Goal: Transaction & Acquisition: Purchase product/service

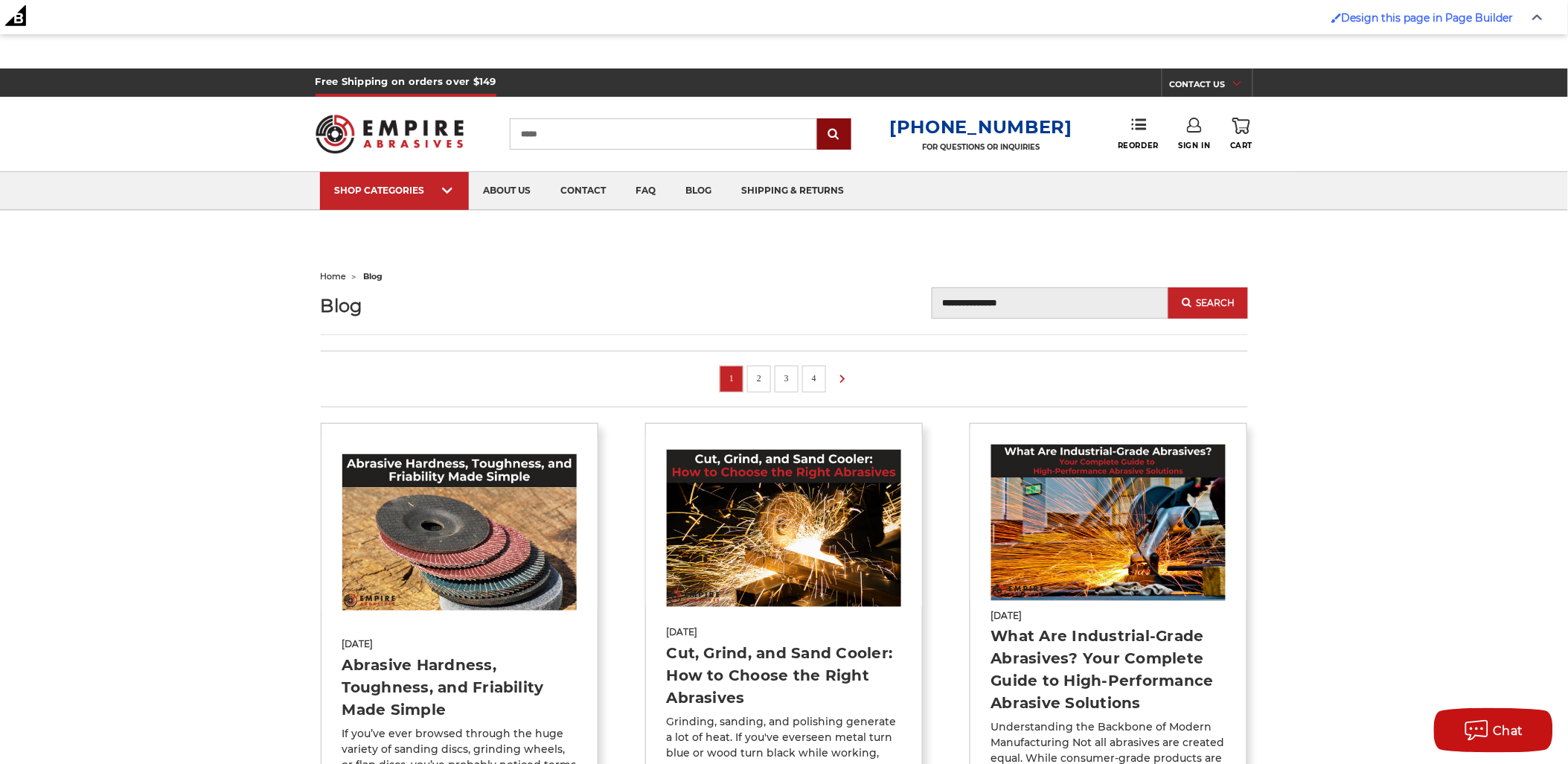
type input "*****"
click at [838, 128] on input "submit" at bounding box center [834, 135] width 30 height 30
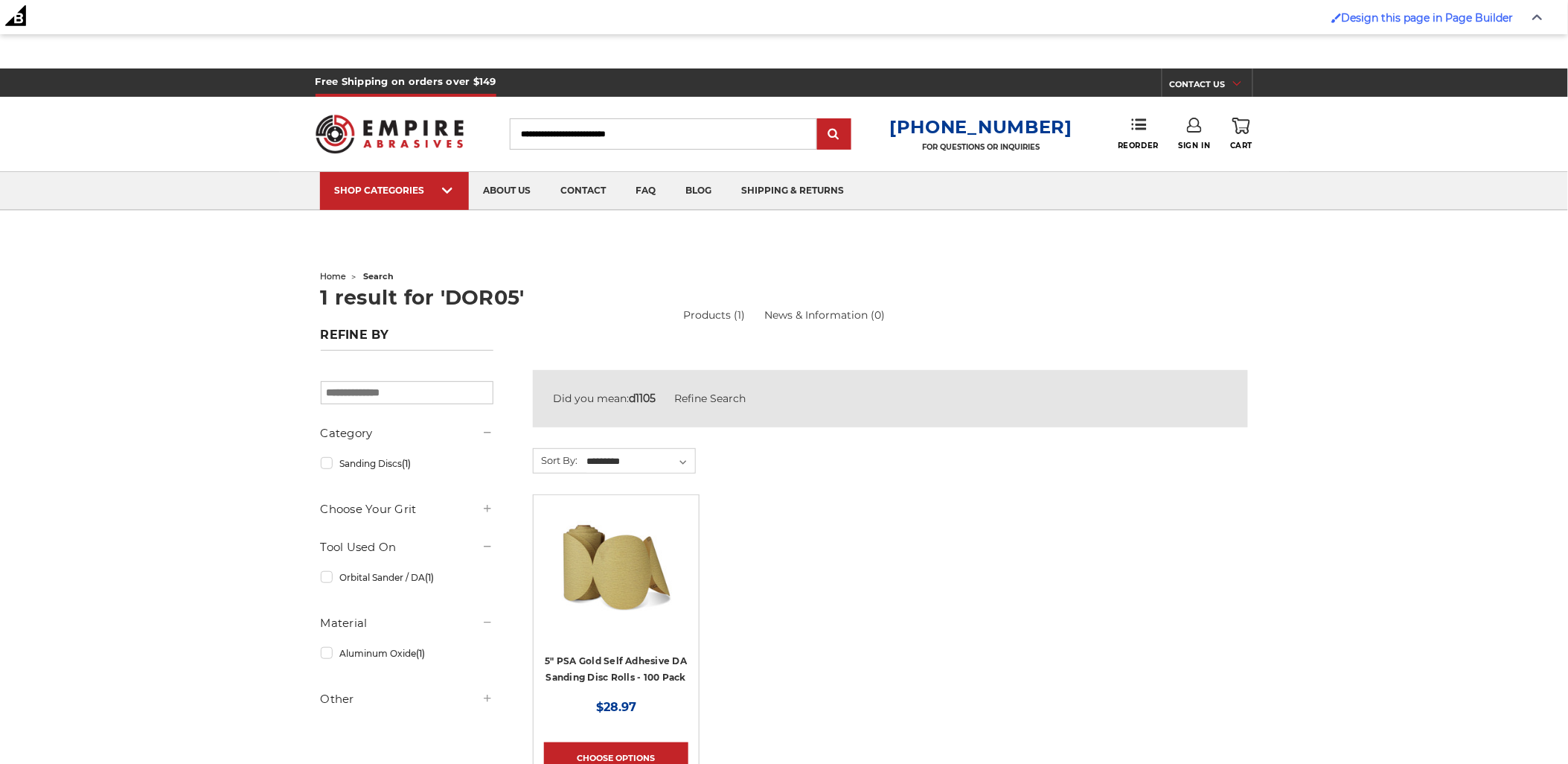
click at [617, 560] on img at bounding box center [616, 565] width 119 height 119
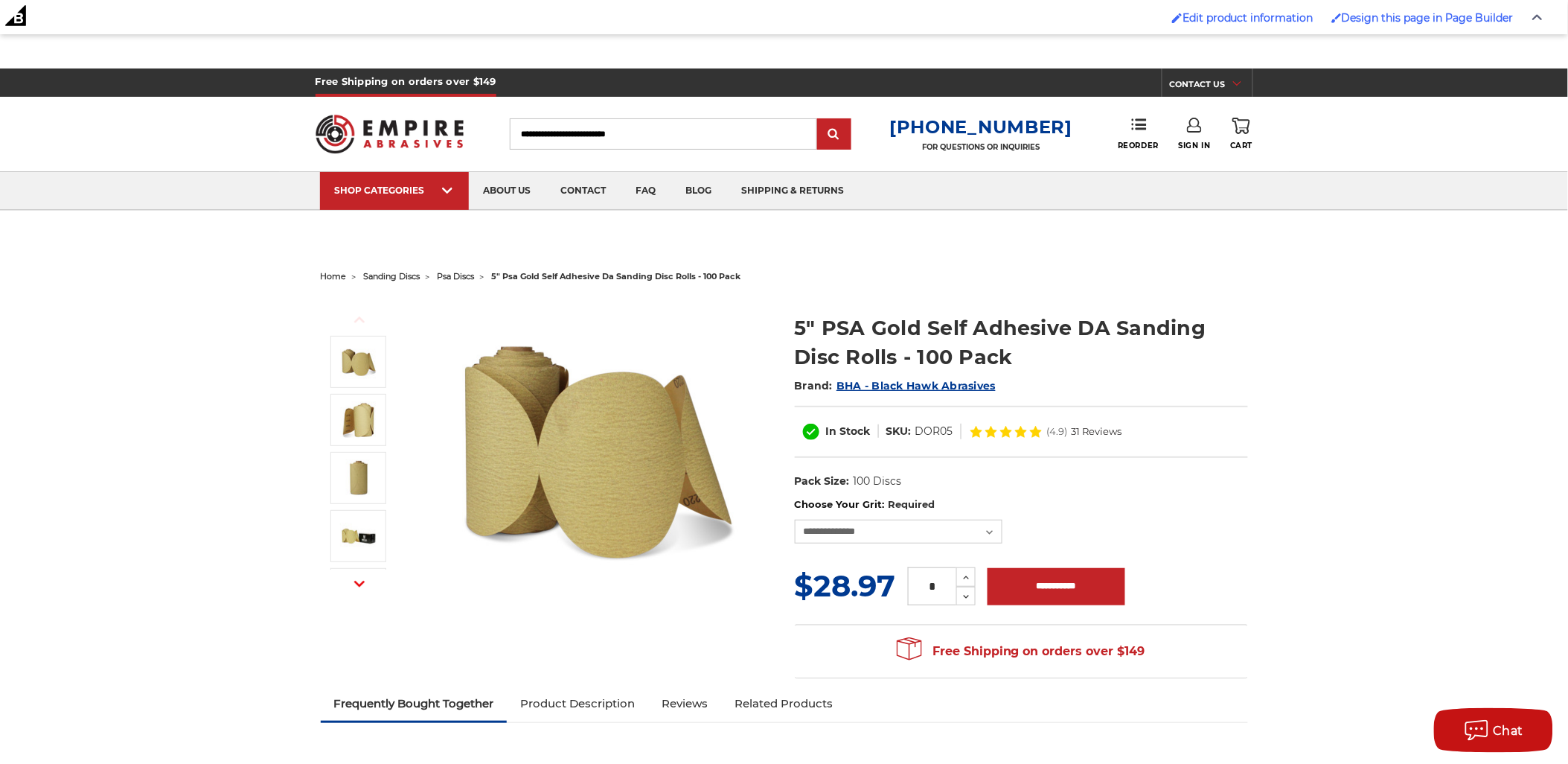
click at [573, 140] on input "Search" at bounding box center [663, 134] width 308 height 32
type input "****"
click at [819, 120] on input "submit" at bounding box center [834, 135] width 30 height 30
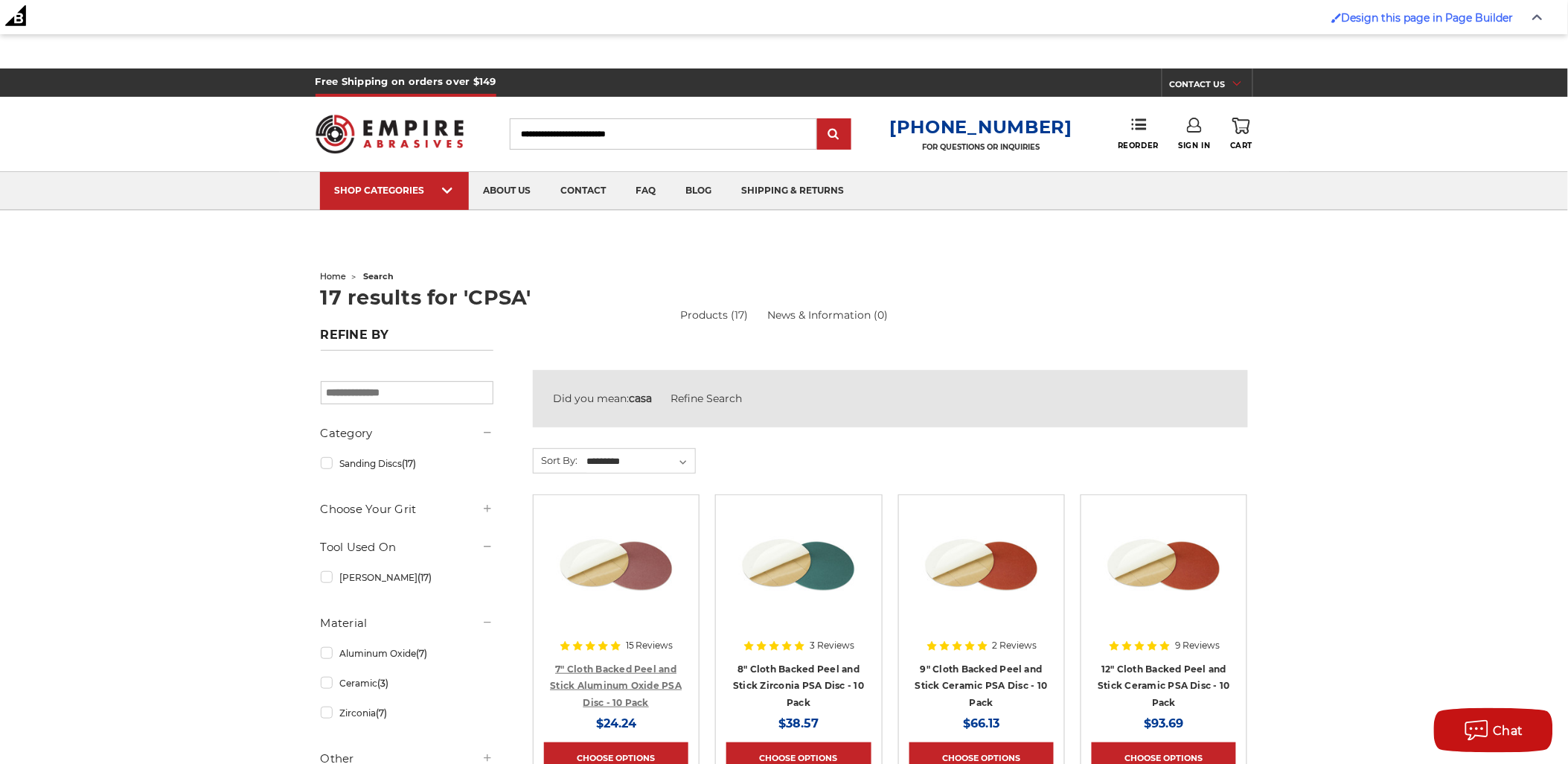
click at [634, 672] on link "7" Cloth Backed Peel and Stick Aluminum Oxide PSA Disc - 10 Pack" at bounding box center [616, 686] width 132 height 45
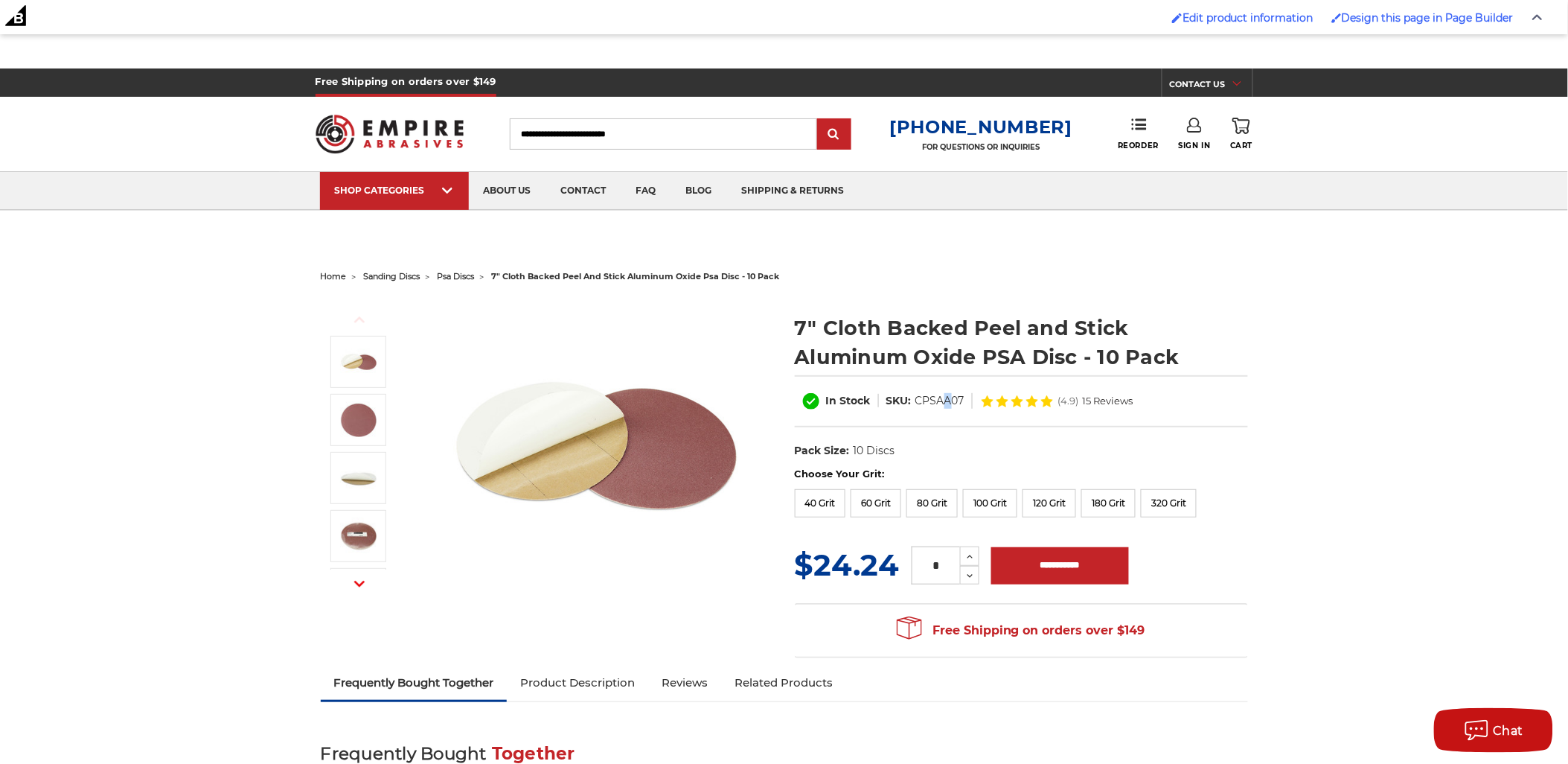
click at [949, 400] on dd "CPSAA07" at bounding box center [939, 401] width 49 height 16
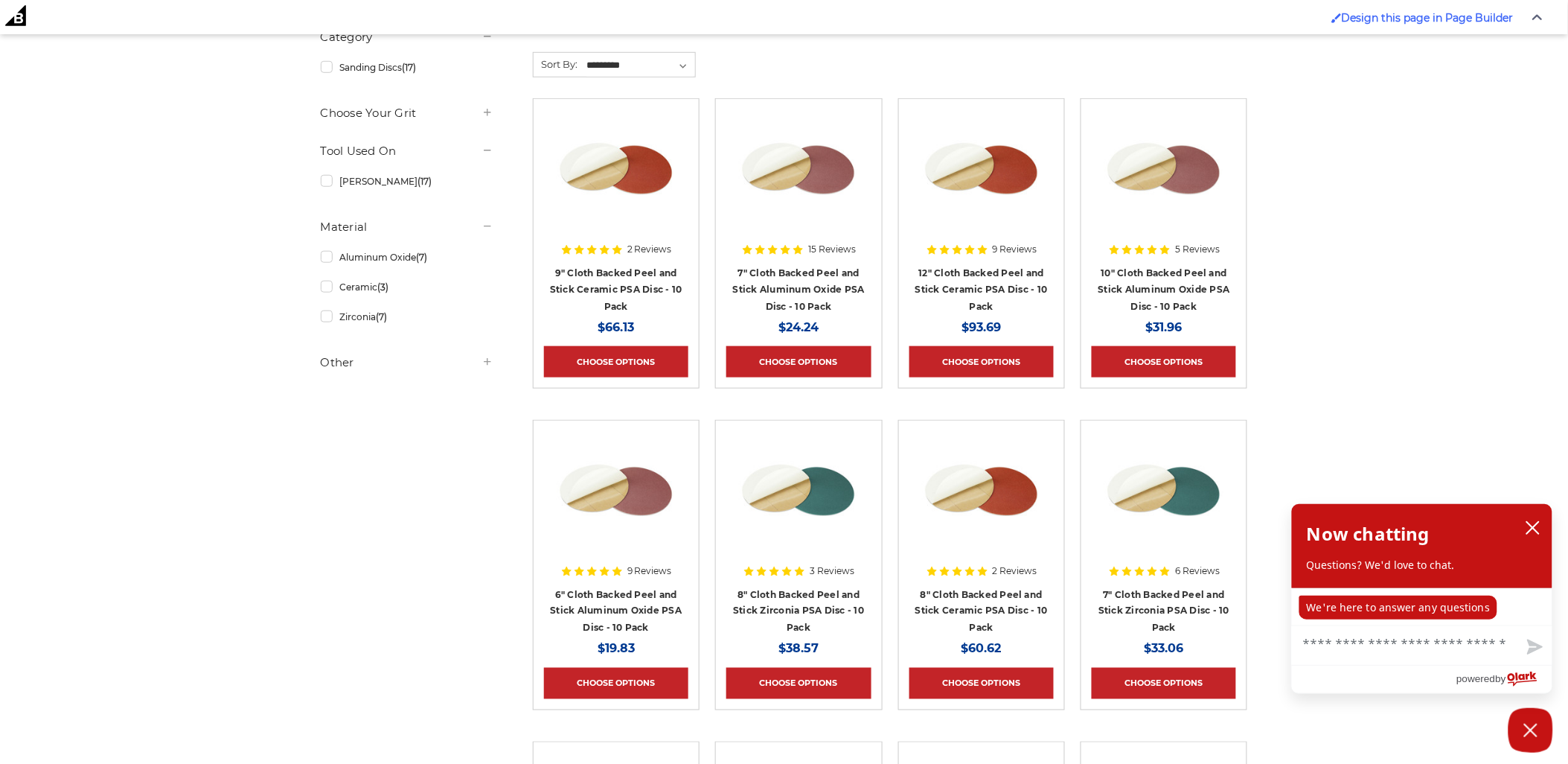
scroll to position [418, 0]
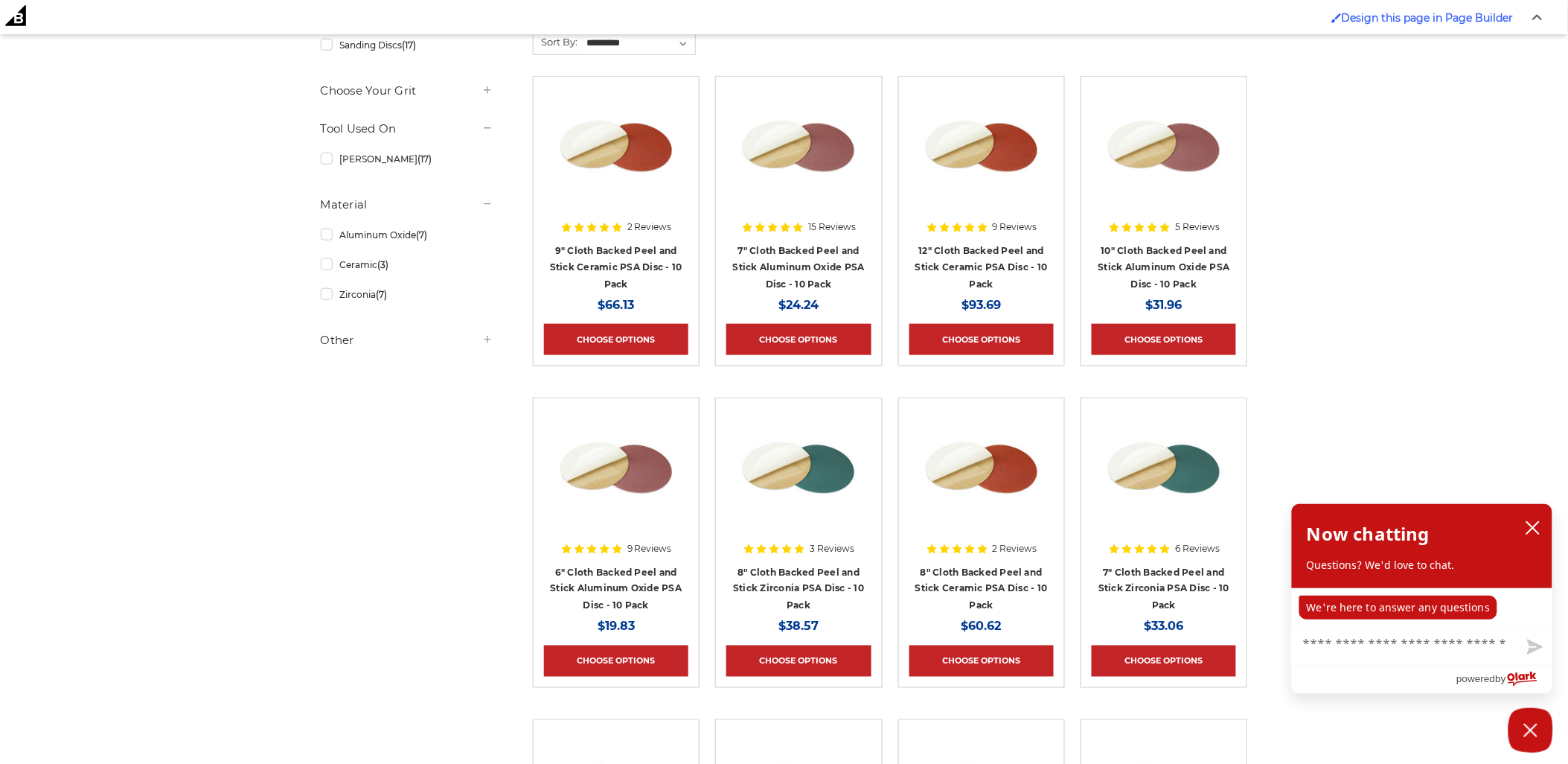
click at [1186, 502] on img at bounding box center [1164, 468] width 119 height 119
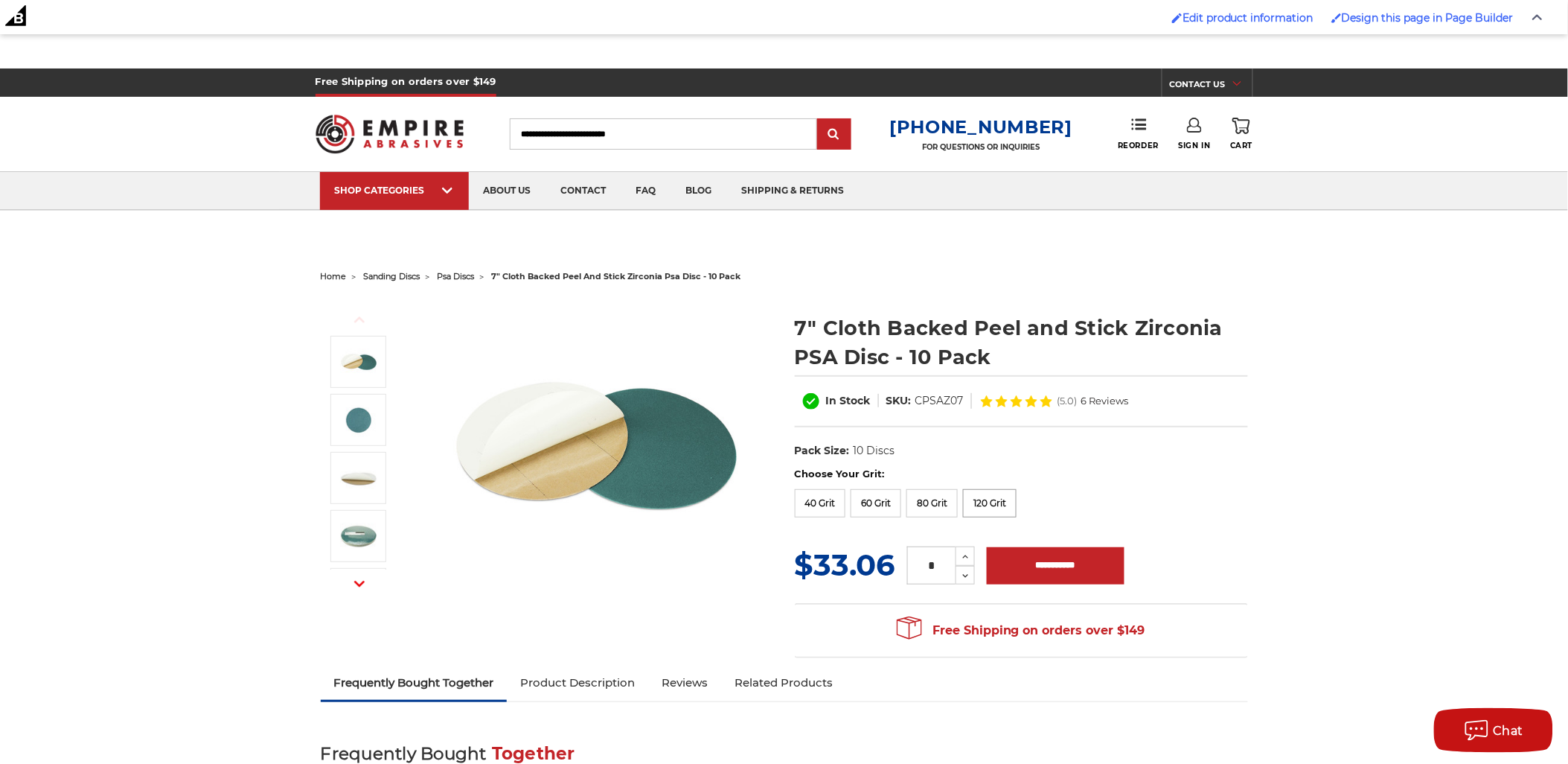
click at [992, 501] on label "120 Grit" at bounding box center [990, 504] width 53 height 29
